Goal: Book appointment/travel/reservation

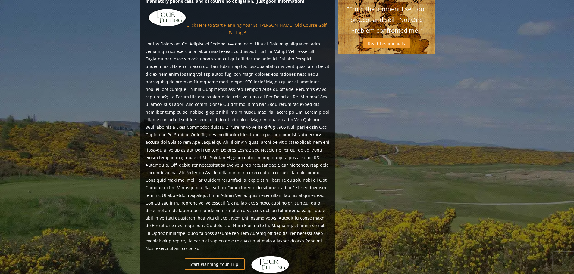
scroll to position [572, 0]
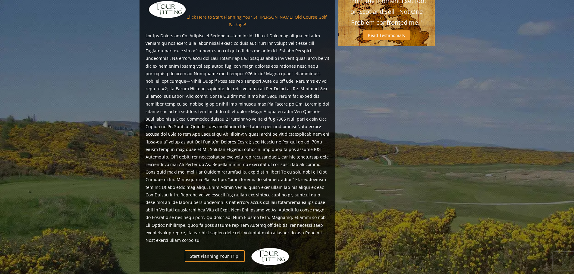
click at [272, 248] on img at bounding box center [270, 257] width 39 height 18
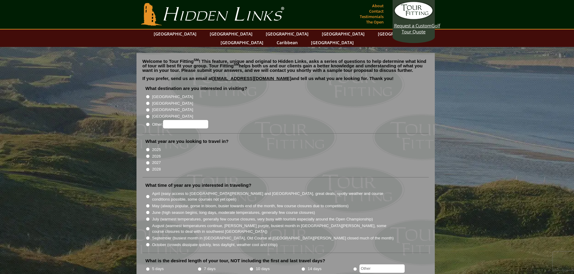
click at [149, 102] on input "[GEOGRAPHIC_DATA]" at bounding box center [148, 104] width 4 height 4
radio input "true"
click at [148, 155] on input "2026" at bounding box center [148, 157] width 4 height 4
radio input "true"
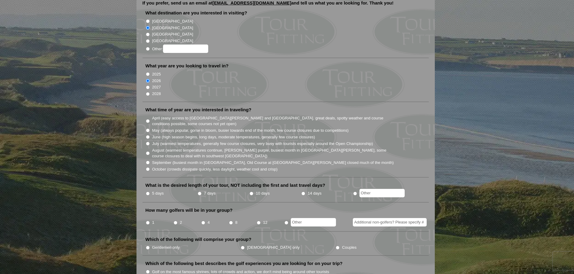
scroll to position [90, 0]
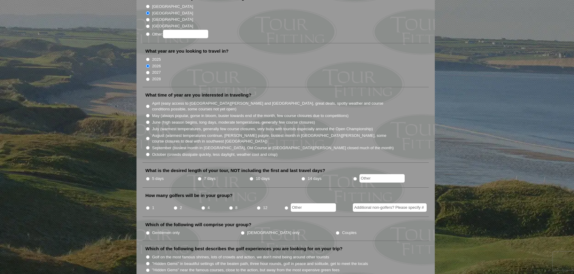
click at [149, 127] on input "July (warmest temperatures, generally few course closures, very busy with touri…" at bounding box center [148, 129] width 4 height 4
radio input "true"
click at [199, 177] on input "7 days" at bounding box center [200, 179] width 4 height 4
radio input "true"
click at [203, 206] on input "4" at bounding box center [203, 208] width 4 height 4
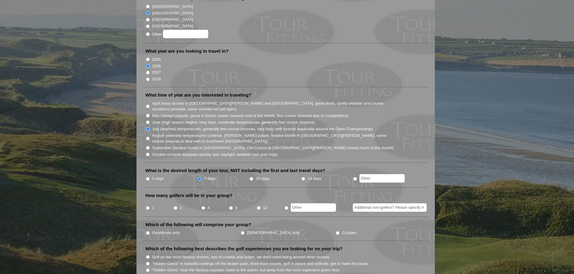
radio input "true"
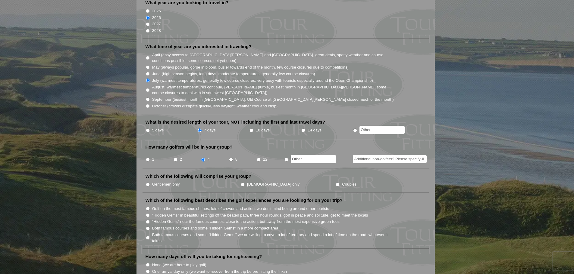
scroll to position [151, 0]
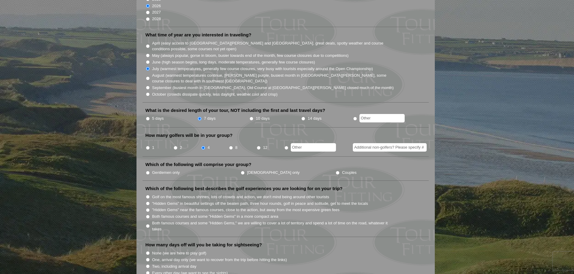
click at [336, 171] on input "Couples" at bounding box center [338, 173] width 4 height 4
radio input "true"
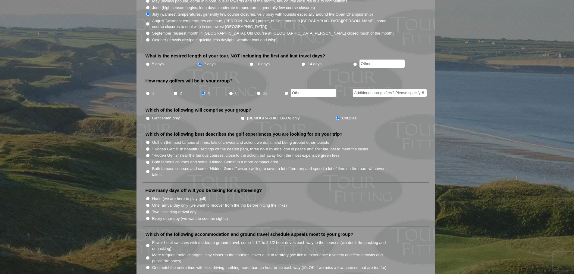
scroll to position [211, 0]
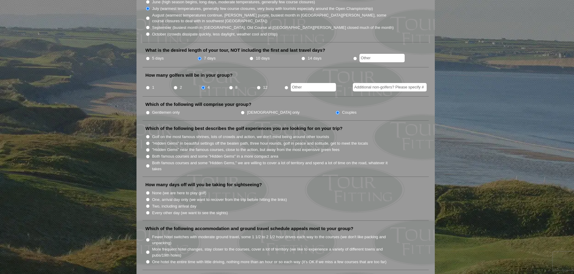
click at [148, 155] on input "Both famous courses and some "Hidden Gems" in a more compact area" at bounding box center [148, 157] width 4 height 4
radio input "true"
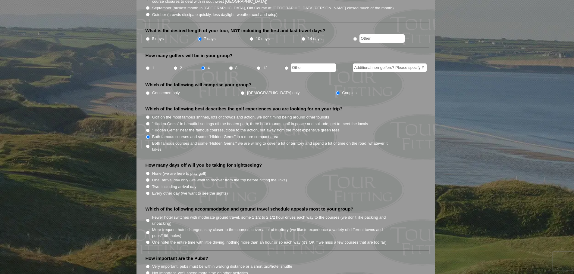
scroll to position [241, 0]
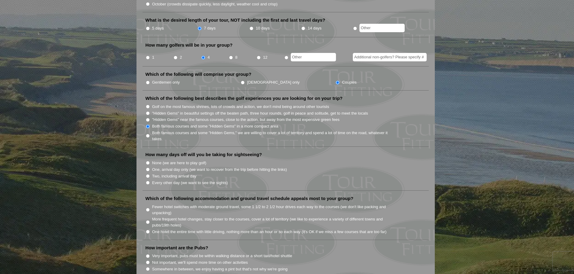
click at [148, 181] on input "Every other day (we want to see the sights)" at bounding box center [148, 183] width 4 height 4
radio input "true"
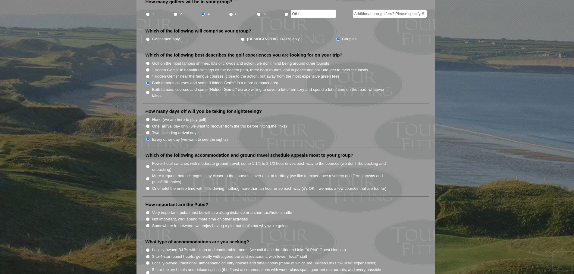
scroll to position [301, 0]
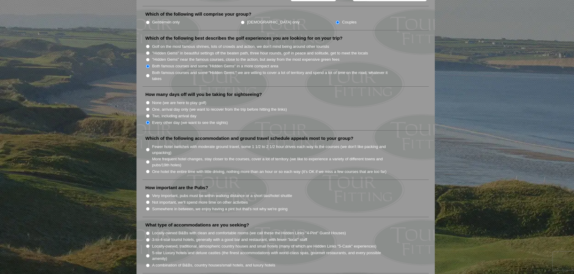
click at [149, 170] on input "One hotel the entire time with little driving, nothing more than an hour or so …" at bounding box center [148, 172] width 4 height 4
radio input "true"
click at [148, 207] on input "Somewhere in between, we enjoy having a pint but that's not why we're going" at bounding box center [148, 209] width 4 height 4
radio input "true"
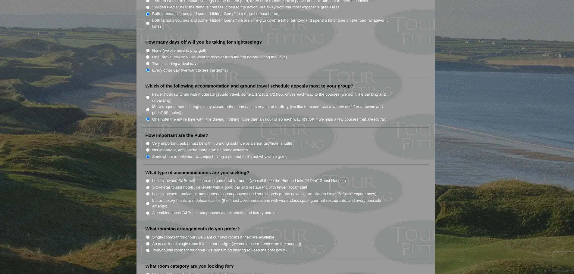
scroll to position [361, 0]
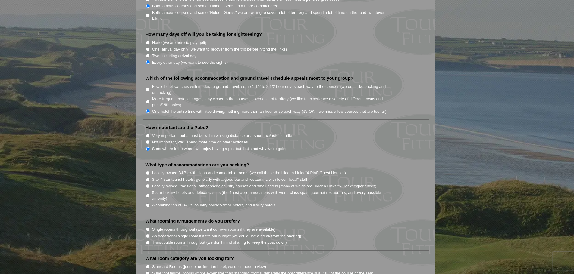
click at [148, 184] on input "Locally-owned, traditional, atmospheric country houses and small hotels (many o…" at bounding box center [148, 186] width 4 height 4
radio input "true"
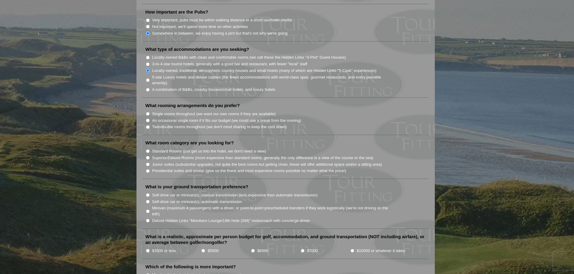
scroll to position [482, 0]
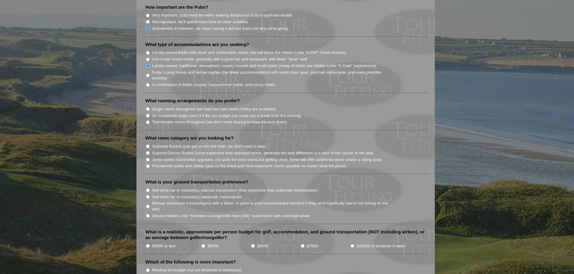
click at [147, 107] on input "Single rooms throughout (we want our own rooms if they are available)" at bounding box center [148, 109] width 4 height 4
radio input "true"
click at [150, 156] on li "Junior suites (substantial upgrades, not quite the best rooms but getting close…" at bounding box center [288, 159] width 285 height 7
click at [149, 158] on input "Junior suites (substantial upgrades, not quite the best rooms but getting close…" at bounding box center [148, 160] width 4 height 4
radio input "true"
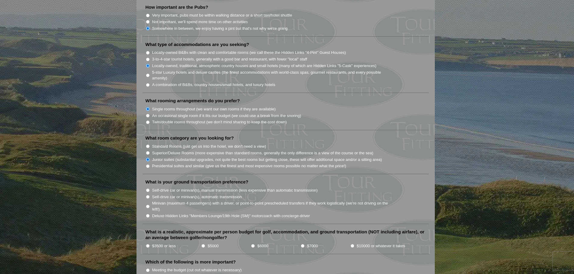
click at [147, 151] on input "Superior/Deluxe Rooms (more expensive than standard rooms, generally the only d…" at bounding box center [148, 153] width 4 height 4
radio input "true"
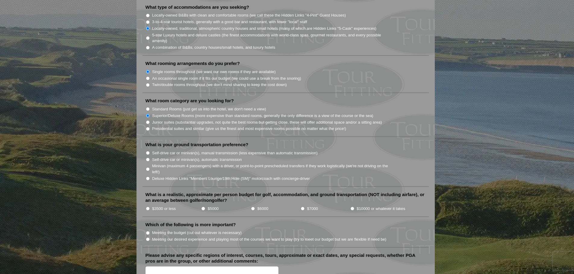
scroll to position [542, 0]
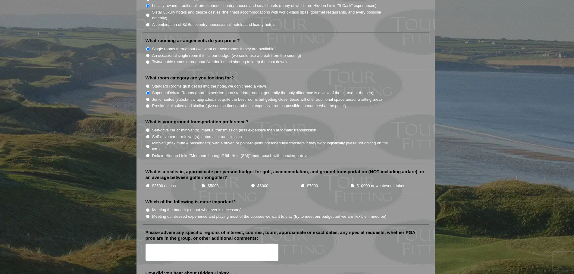
click at [147, 135] on input "Self-drive car or minivan(s), automatic transmission" at bounding box center [148, 137] width 4 height 4
radio input "true"
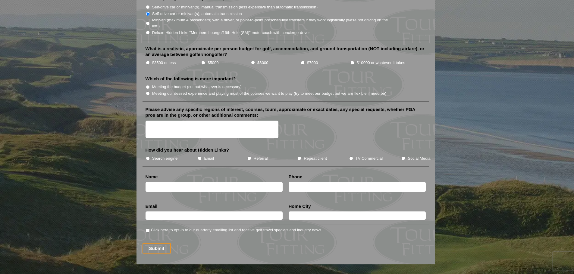
scroll to position [753, 0]
